Goal: Find specific page/section: Find specific page/section

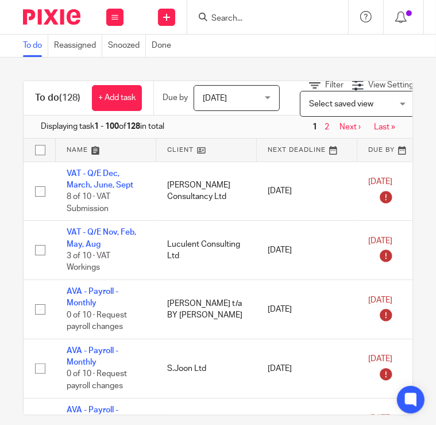
click at [225, 18] on input "Search" at bounding box center [261, 19] width 103 height 10
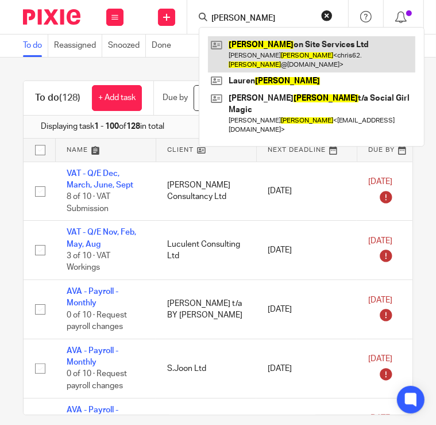
type input "[PERSON_NAME]"
click at [320, 61] on link at bounding box center [311, 54] width 207 height 36
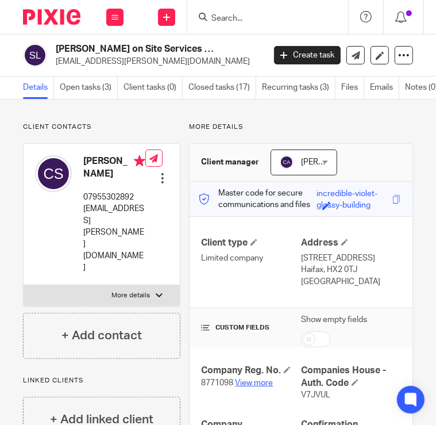
click at [240, 381] on link "View more" at bounding box center [254, 383] width 38 height 8
